Goal: Task Accomplishment & Management: Manage account settings

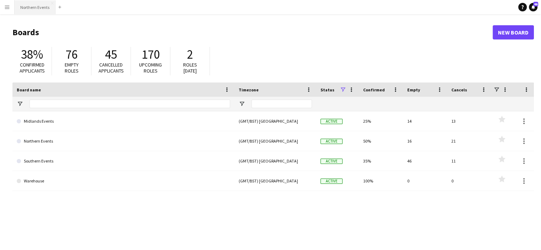
click at [27, 8] on button "Northern Events Close" at bounding box center [35, 7] width 41 height 14
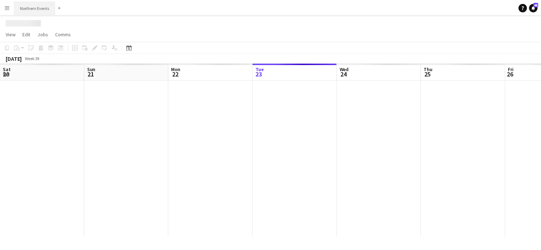
scroll to position [0, 170]
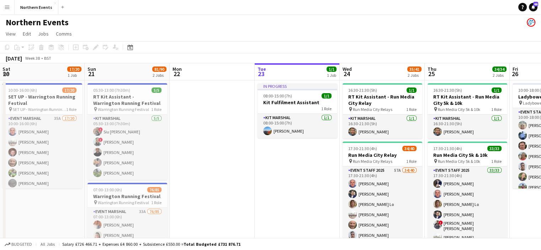
drag, startPoint x: 78, startPoint y: 115, endPoint x: 248, endPoint y: 168, distance: 177.8
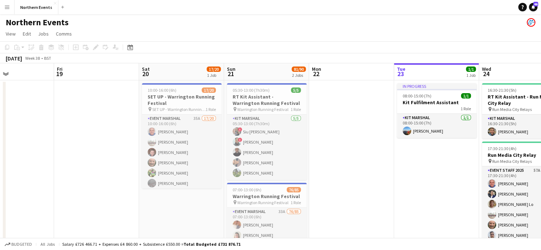
scroll to position [0, 199]
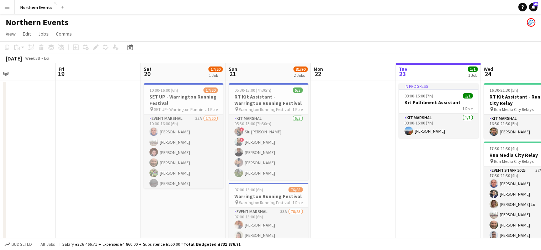
drag, startPoint x: 104, startPoint y: 170, endPoint x: 245, endPoint y: 196, distance: 143.5
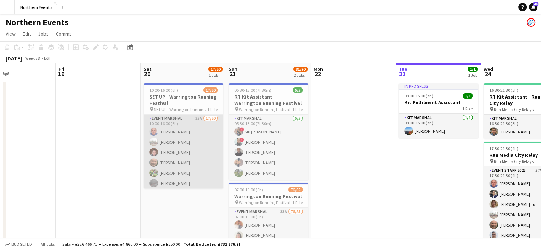
click at [185, 161] on app-card-role "Event Marshal 35A 17/20 10:00-16:00 (6h) [PERSON_NAME] [PERSON_NAME] [PERSON_NA…" at bounding box center [184, 225] width 80 height 220
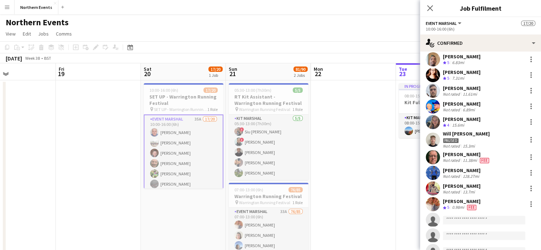
scroll to position [131, 0]
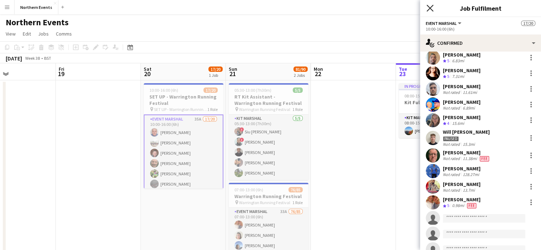
click at [430, 7] on icon "Close pop-in" at bounding box center [429, 8] width 7 height 7
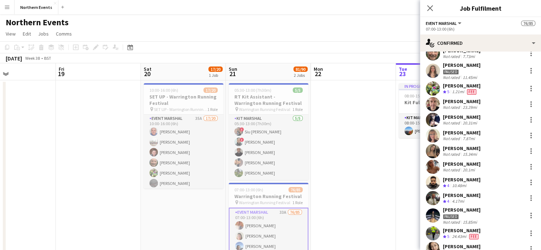
scroll to position [262, 0]
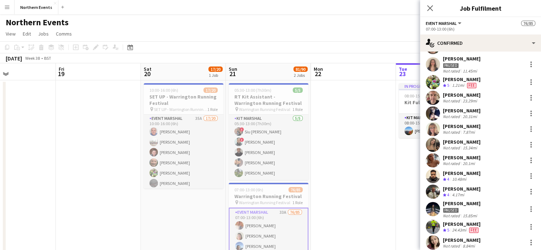
click at [467, 57] on div "[PERSON_NAME]" at bounding box center [462, 58] width 38 height 6
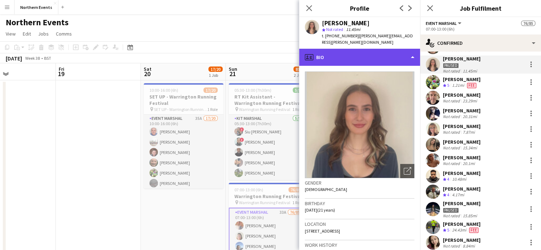
click at [408, 54] on div "profile Bio" at bounding box center [359, 57] width 121 height 17
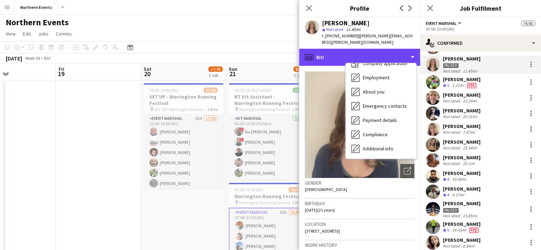
scroll to position [67, 0]
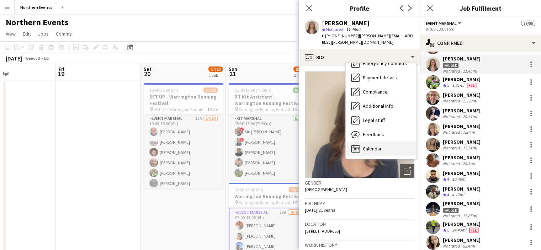
click at [367, 145] on span "Calendar" at bounding box center [372, 148] width 19 height 6
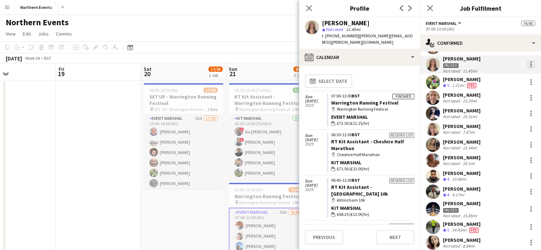
click at [527, 64] on div at bounding box center [531, 64] width 9 height 9
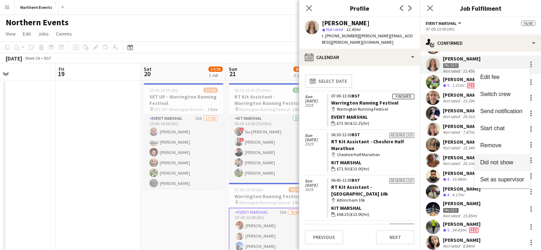
click at [498, 166] on button "Did not show" at bounding box center [501, 162] width 55 height 17
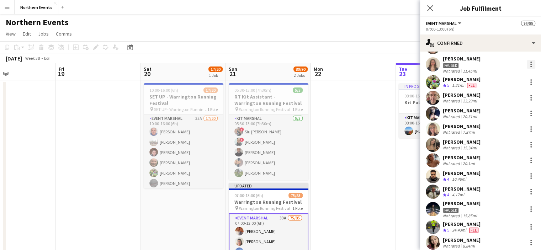
click at [527, 64] on div at bounding box center [531, 64] width 9 height 9
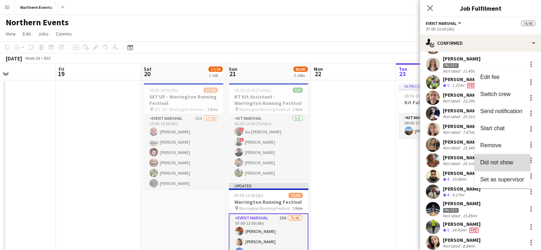
click at [499, 166] on button "Did not show" at bounding box center [501, 162] width 55 height 17
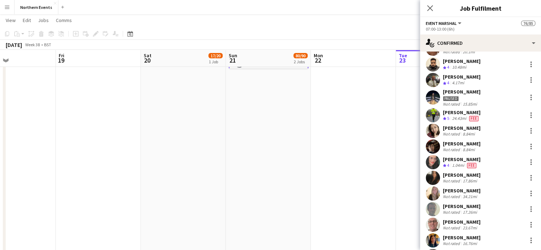
scroll to position [356, 0]
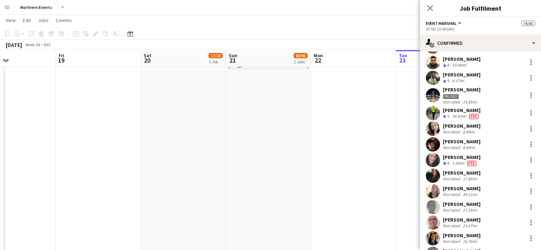
click at [468, 88] on div "[PERSON_NAME]" at bounding box center [462, 89] width 38 height 6
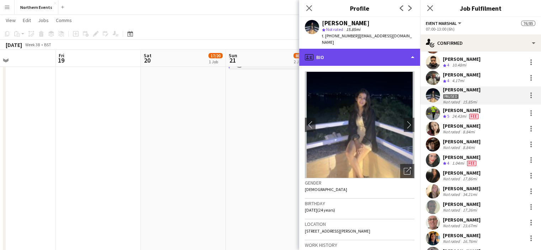
click at [410, 52] on div "profile Bio" at bounding box center [359, 57] width 121 height 17
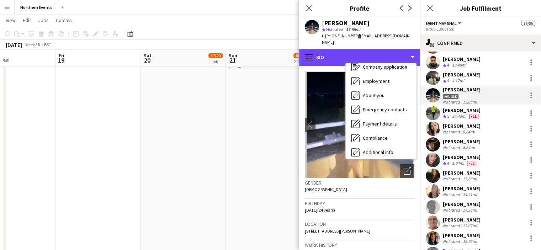
scroll to position [33, 0]
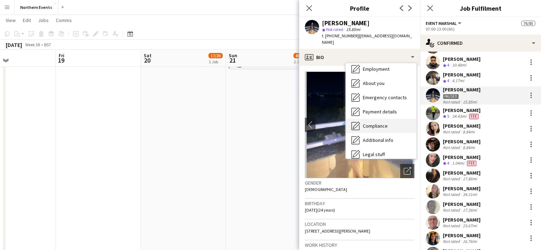
drag, startPoint x: 405, startPoint y: 176, endPoint x: 396, endPoint y: 124, distance: 52.6
click at [396, 124] on div "Compliance Compliance" at bounding box center [381, 126] width 70 height 14
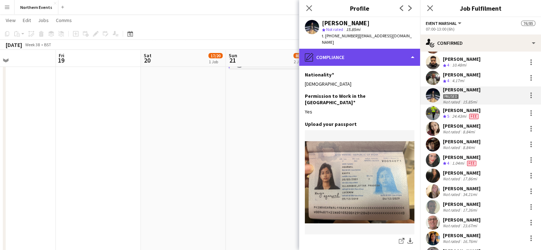
click at [401, 54] on div "pencil4 Compliance" at bounding box center [359, 57] width 121 height 17
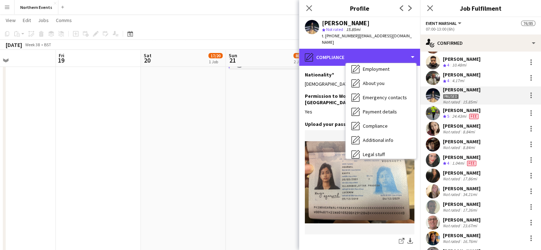
scroll to position [67, 0]
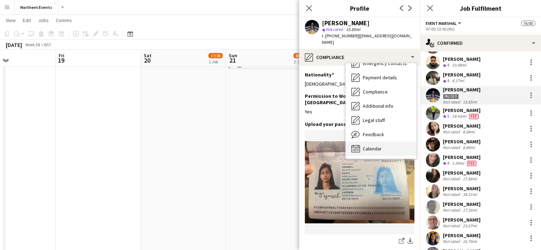
click at [372, 145] on span "Calendar" at bounding box center [372, 148] width 19 height 6
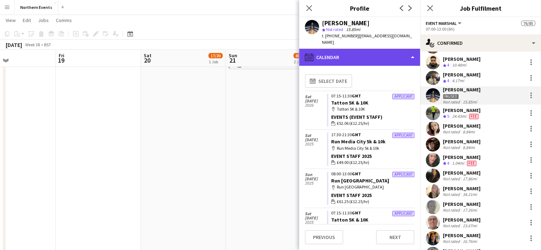
click at [370, 52] on div "calendar-full Calendar" at bounding box center [359, 57] width 121 height 17
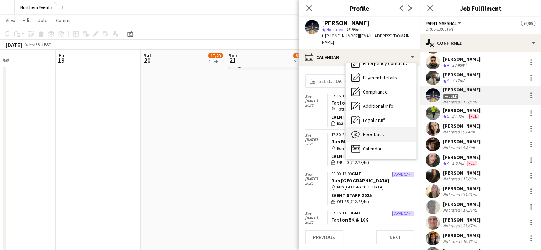
click at [369, 131] on span "Feedback" at bounding box center [373, 134] width 21 height 6
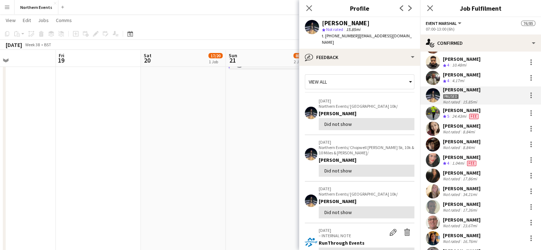
click at [344, 75] on div "View all" at bounding box center [356, 82] width 102 height 14
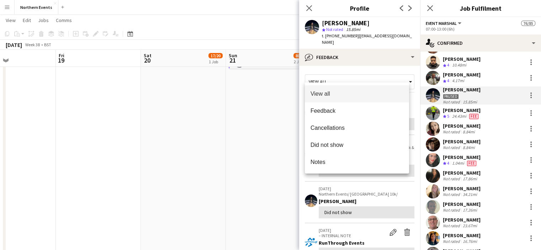
click at [344, 75] on div at bounding box center [270, 125] width 541 height 250
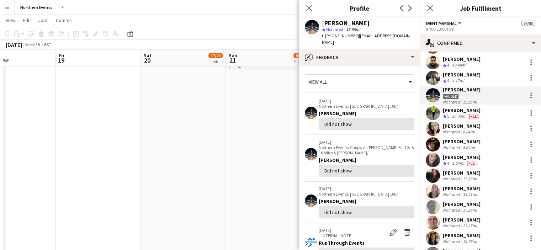
drag, startPoint x: 527, startPoint y: 97, endPoint x: 531, endPoint y: 97, distance: 4.3
drag, startPoint x: 538, startPoint y: 92, endPoint x: 513, endPoint y: 79, distance: 27.7
click at [513, 79] on div "[PERSON_NAME] Crew rating 4 4.17mi" at bounding box center [480, 78] width 121 height 14
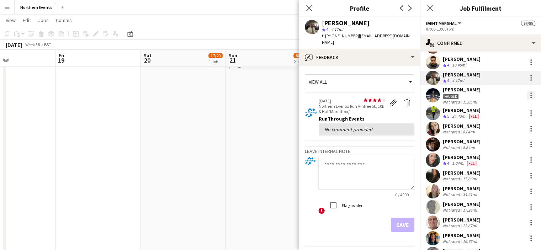
click at [527, 96] on div at bounding box center [531, 95] width 9 height 9
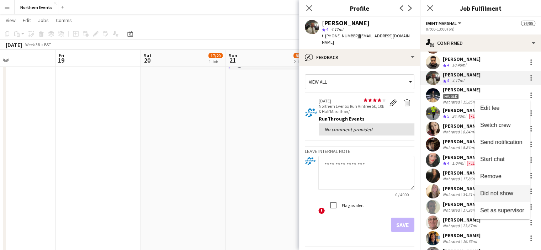
click at [507, 196] on span "Did not show" at bounding box center [496, 193] width 33 height 6
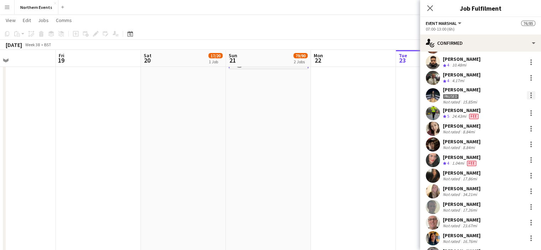
click at [527, 94] on div at bounding box center [531, 95] width 9 height 9
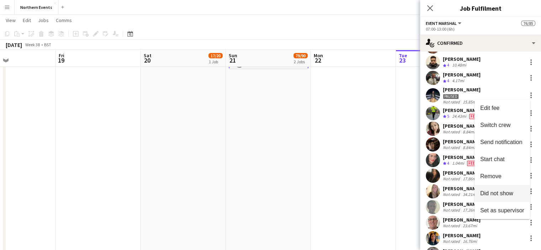
click at [506, 197] on button "Did not show" at bounding box center [501, 193] width 55 height 17
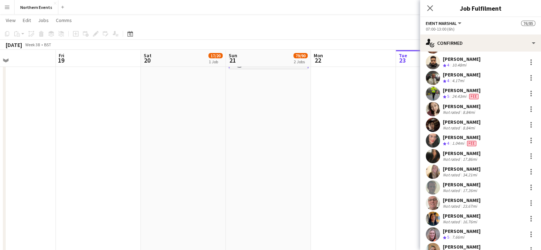
click at [481, 92] on div "[PERSON_NAME] Crew rating 5 24.43mi Fee" at bounding box center [480, 93] width 121 height 14
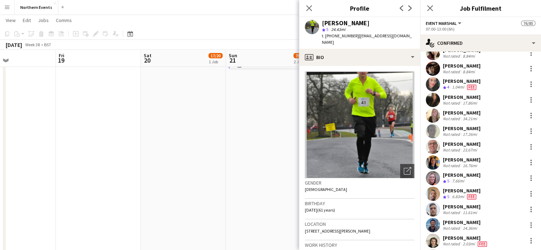
scroll to position [415, 0]
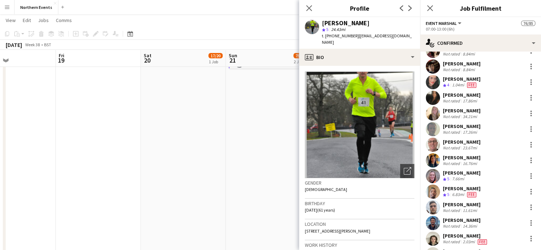
drag, startPoint x: 464, startPoint y: 66, endPoint x: 461, endPoint y: 61, distance: 6.0
drag, startPoint x: 461, startPoint y: 61, endPoint x: 469, endPoint y: 62, distance: 8.3
click at [469, 62] on div "[PERSON_NAME]" at bounding box center [462, 63] width 38 height 6
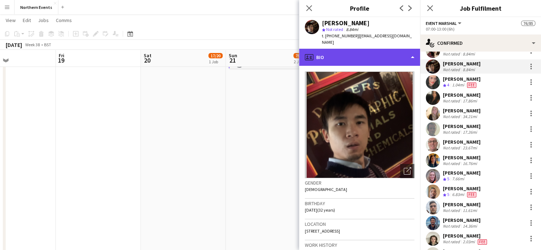
click at [408, 49] on div "profile Bio" at bounding box center [359, 57] width 121 height 17
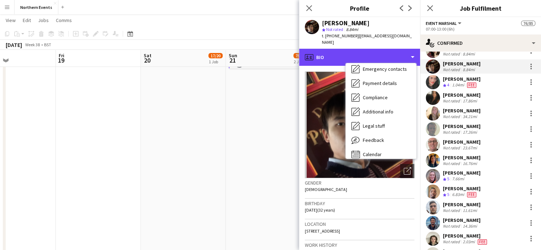
scroll to position [67, 0]
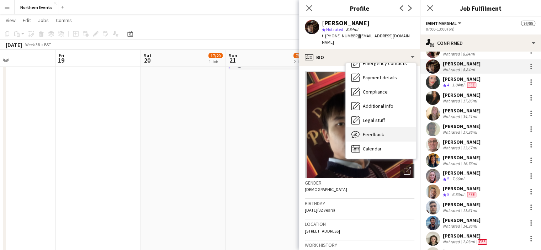
click at [380, 131] on span "Feedback" at bounding box center [373, 134] width 21 height 6
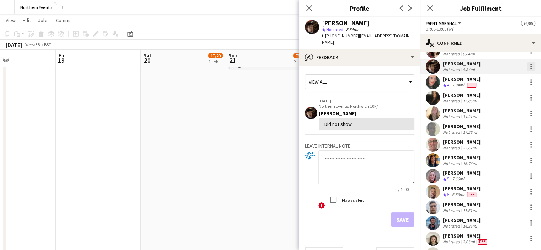
click at [528, 64] on div at bounding box center [531, 66] width 9 height 9
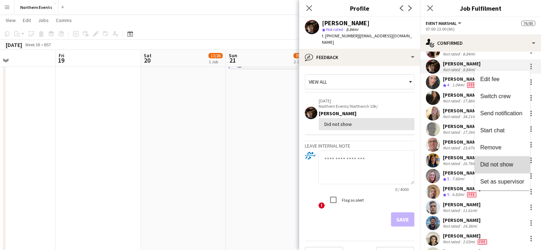
click at [500, 165] on span "Did not show" at bounding box center [496, 164] width 33 height 6
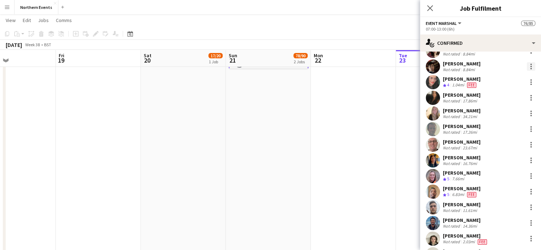
click at [528, 67] on div at bounding box center [531, 66] width 9 height 9
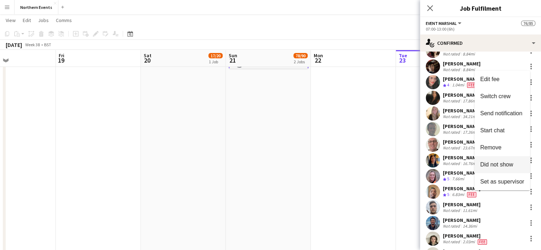
click at [506, 165] on span "Did not show" at bounding box center [496, 164] width 33 height 6
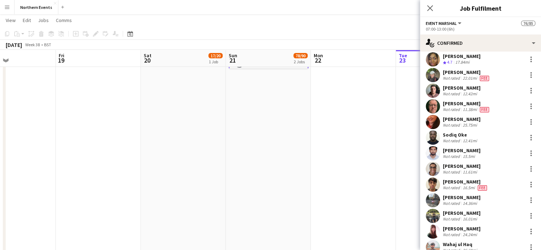
scroll to position [802, 0]
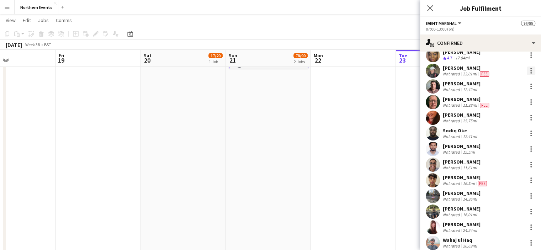
click at [530, 70] on div at bounding box center [530, 70] width 1 height 1
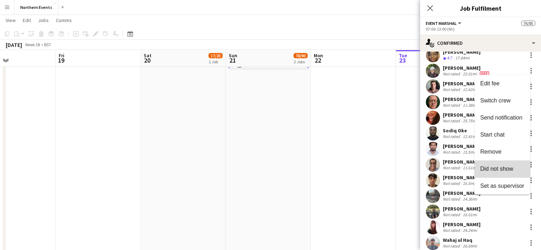
click at [508, 169] on span "Did not show" at bounding box center [496, 168] width 33 height 6
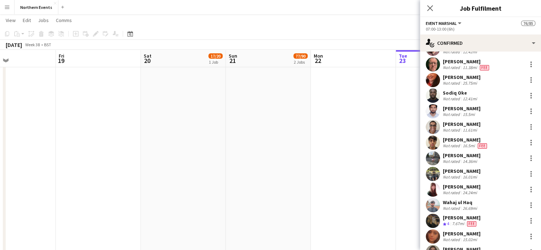
scroll to position [826, 0]
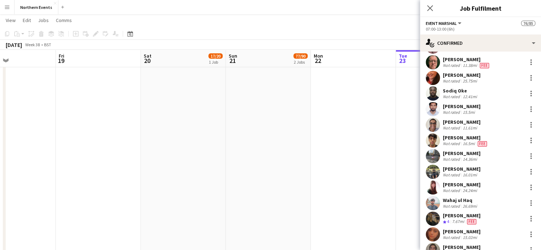
click at [456, 108] on div "[PERSON_NAME]" at bounding box center [462, 106] width 38 height 6
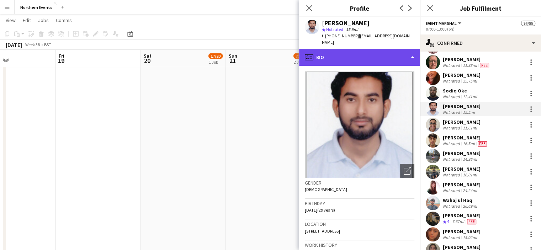
click at [386, 49] on div "profile Bio" at bounding box center [359, 57] width 121 height 17
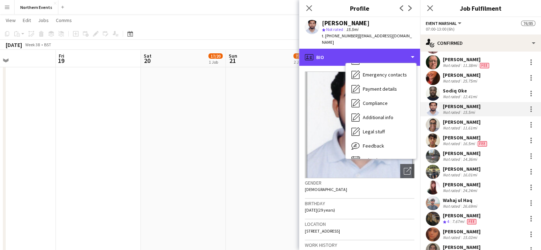
scroll to position [67, 0]
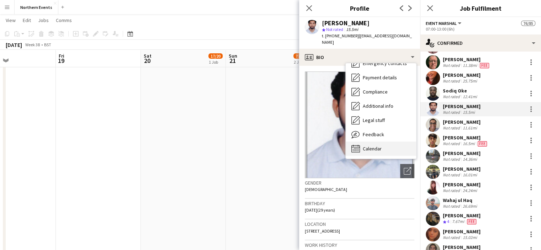
click at [375, 145] on span "Calendar" at bounding box center [372, 148] width 19 height 6
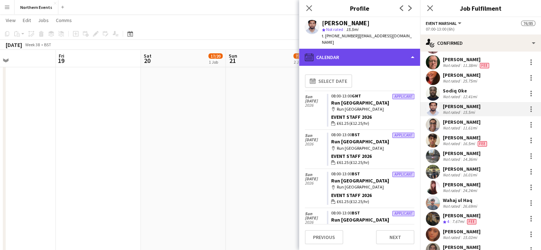
click at [374, 51] on div "calendar-full Calendar" at bounding box center [359, 57] width 121 height 17
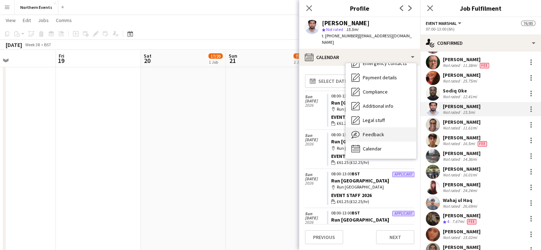
click at [381, 131] on div "Feedback Feedback" at bounding box center [381, 134] width 70 height 14
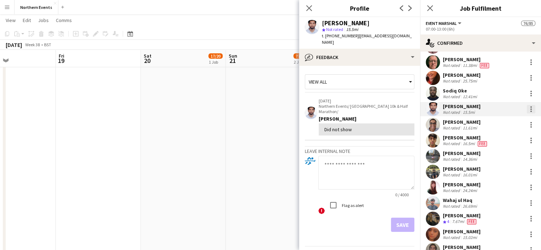
click at [528, 110] on div at bounding box center [531, 109] width 9 height 9
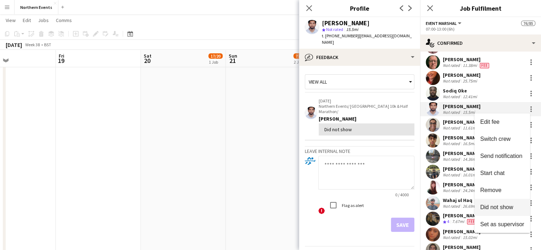
click at [500, 209] on span "Did not show" at bounding box center [496, 207] width 33 height 6
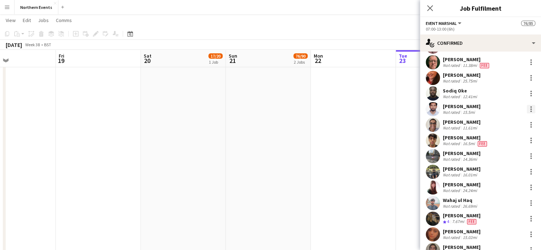
click at [528, 106] on div at bounding box center [531, 109] width 9 height 9
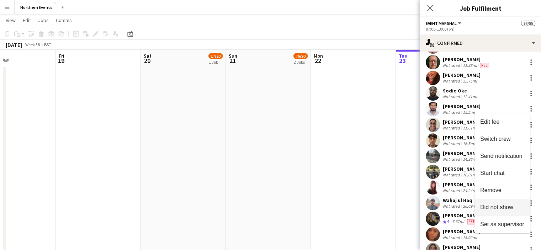
click at [500, 205] on span "Did not show" at bounding box center [496, 207] width 33 height 6
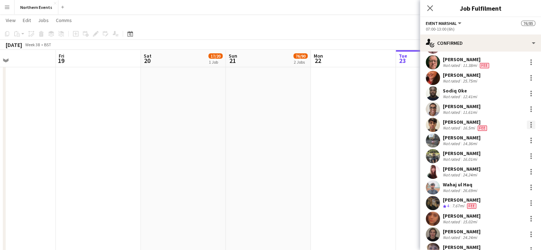
click at [529, 122] on div at bounding box center [531, 125] width 9 height 9
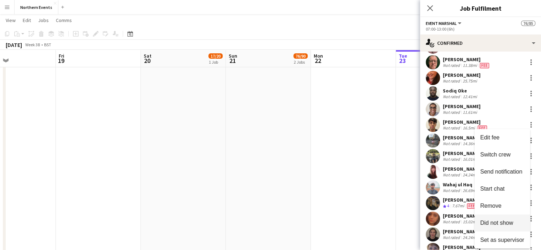
click at [500, 227] on button "Did not show" at bounding box center [501, 222] width 55 height 17
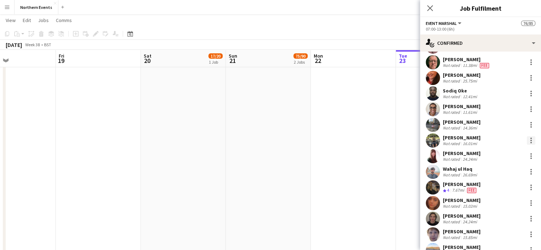
click at [527, 138] on div at bounding box center [531, 140] width 9 height 9
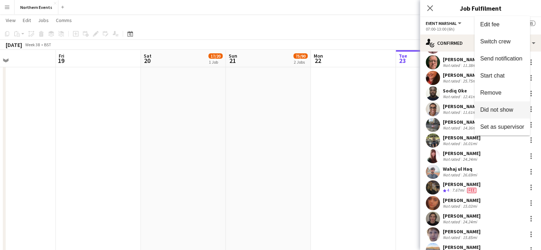
click at [511, 109] on span "Did not show" at bounding box center [496, 109] width 33 height 6
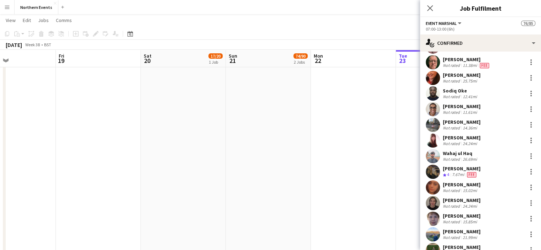
click at [531, 154] on div "Wahaj ul Haq Not rated 26.69mi" at bounding box center [480, 156] width 121 height 14
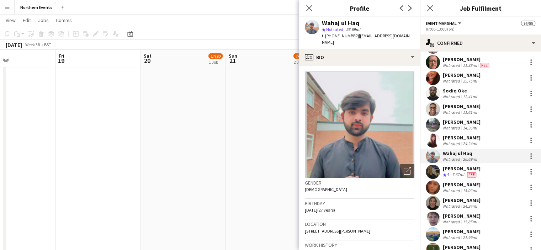
click at [519, 156] on div "Wahaj ul Haq Not rated 26.69mi" at bounding box center [480, 156] width 121 height 14
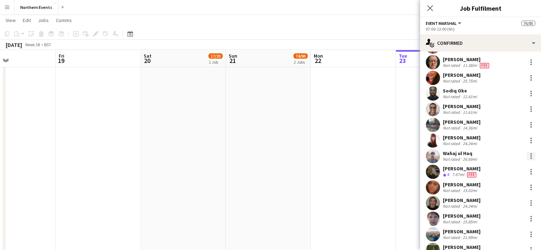
click at [527, 156] on div at bounding box center [531, 156] width 9 height 9
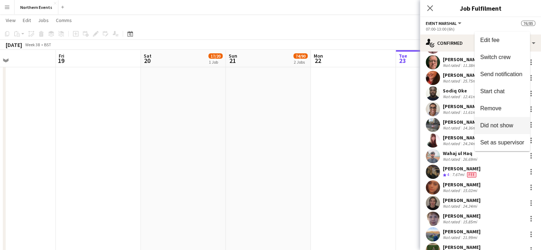
click at [508, 128] on span "Did not show" at bounding box center [496, 125] width 33 height 6
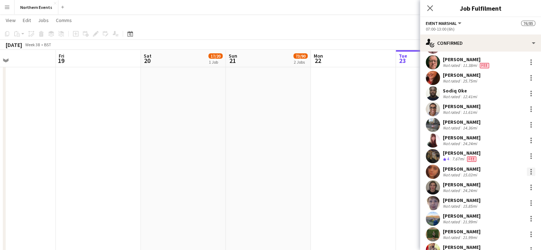
click at [527, 173] on div at bounding box center [531, 171] width 9 height 9
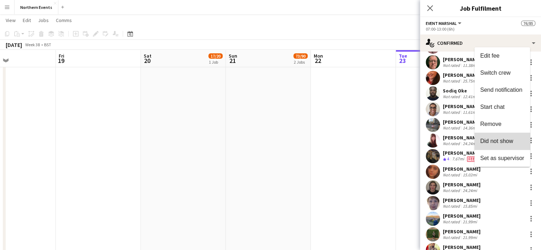
click at [509, 143] on span "Did not show" at bounding box center [496, 141] width 33 height 6
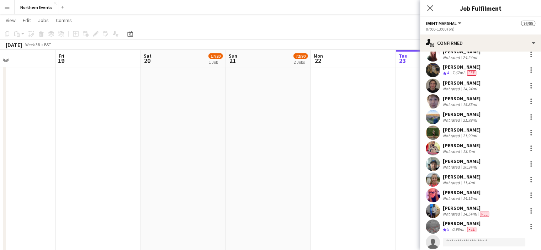
scroll to position [916, 0]
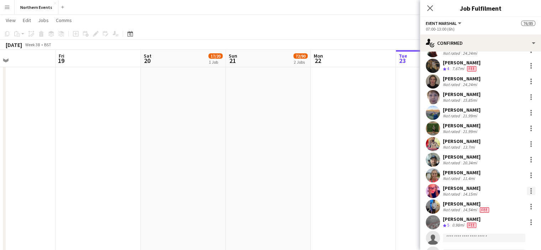
click at [527, 190] on div at bounding box center [531, 191] width 9 height 9
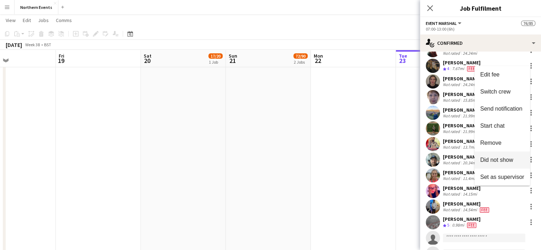
click at [507, 160] on span "Did not show" at bounding box center [496, 160] width 33 height 6
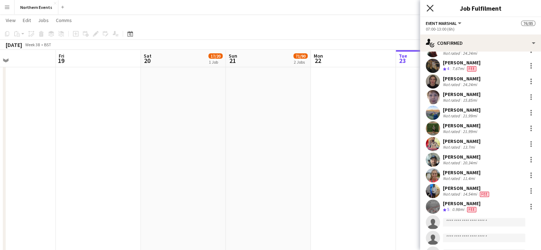
click at [431, 5] on icon "Close pop-in" at bounding box center [429, 8] width 7 height 7
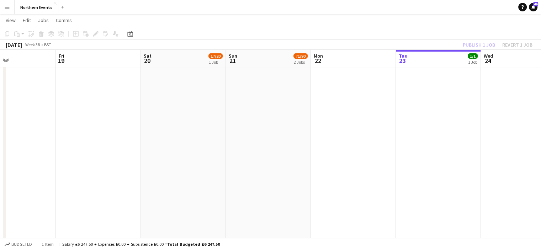
click at [475, 44] on div "Publish 1 job Revert 1 job" at bounding box center [497, 44] width 87 height 9
click at [475, 44] on button "Publish 1 job" at bounding box center [479, 44] width 38 height 9
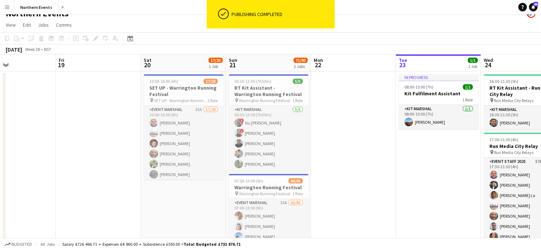
scroll to position [0, 0]
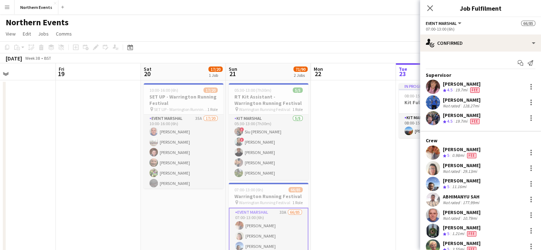
click at [430, 14] on div "Close pop-in" at bounding box center [430, 8] width 20 height 16
click at [430, 7] on icon "Close pop-in" at bounding box center [429, 8] width 7 height 7
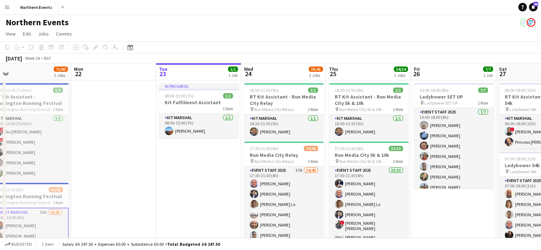
drag, startPoint x: 411, startPoint y: 145, endPoint x: 170, endPoint y: 124, distance: 242.0
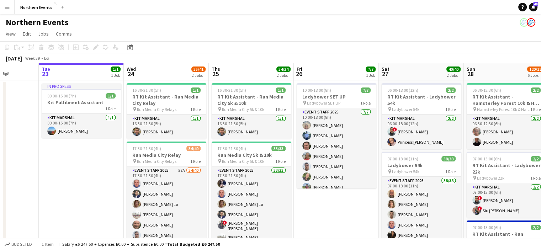
drag, startPoint x: 424, startPoint y: 145, endPoint x: 357, endPoint y: 158, distance: 68.4
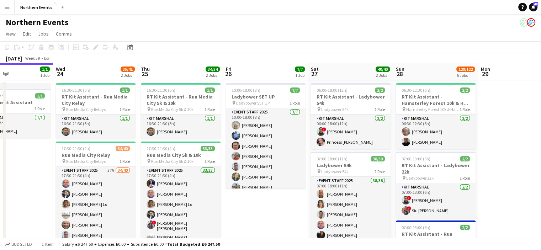
scroll to position [0, 187]
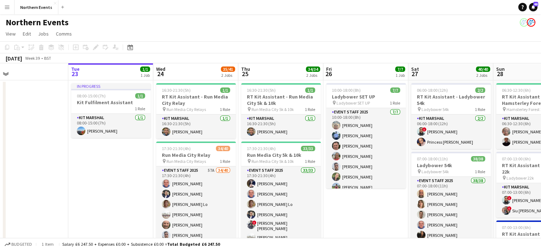
drag, startPoint x: 393, startPoint y: 167, endPoint x: 277, endPoint y: 165, distance: 115.2
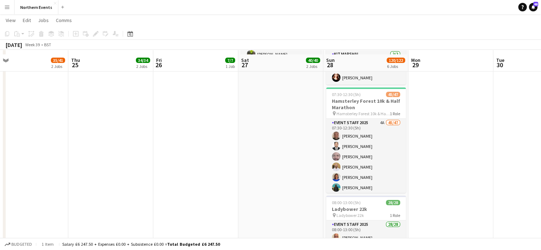
scroll to position [207, 0]
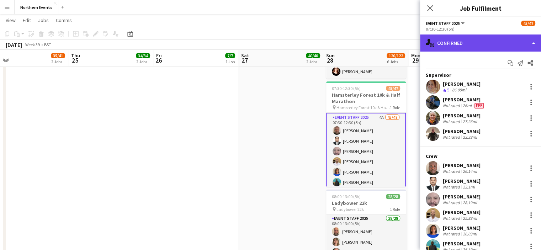
click at [453, 44] on div "single-neutral-actions-check-2 Confirmed" at bounding box center [480, 42] width 121 height 17
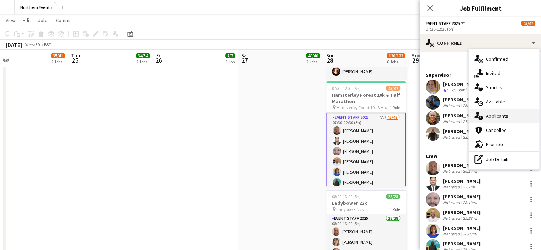
click at [496, 119] on span "Applicants" at bounding box center [497, 116] width 22 height 6
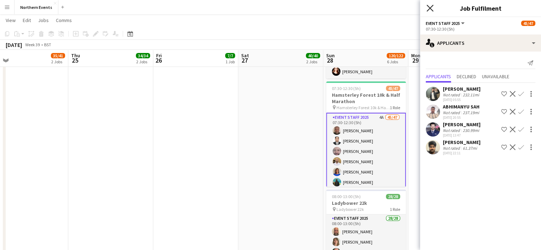
click at [432, 7] on icon "Close pop-in" at bounding box center [429, 8] width 7 height 7
